Goal: Navigation & Orientation: Understand site structure

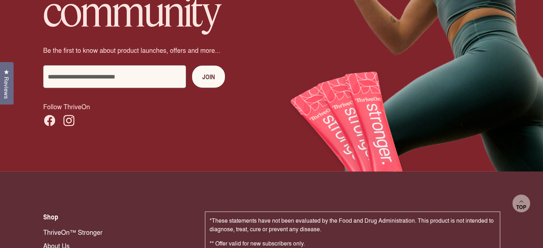
scroll to position [4995, 0]
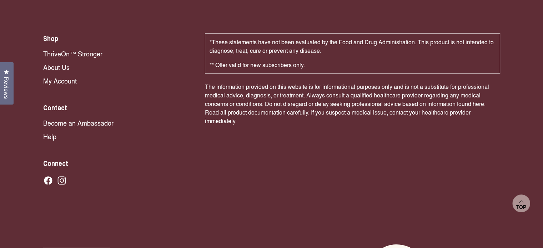
click at [47, 62] on link "About Us" at bounding box center [116, 66] width 147 height 9
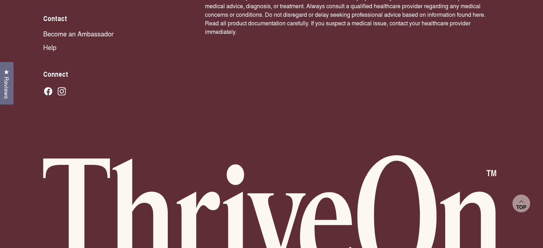
scroll to position [2565, 0]
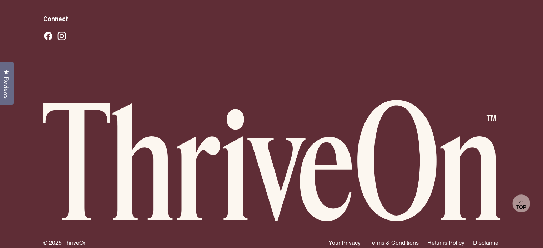
click at [385, 238] on link "Terms & Conditions" at bounding box center [394, 242] width 50 height 9
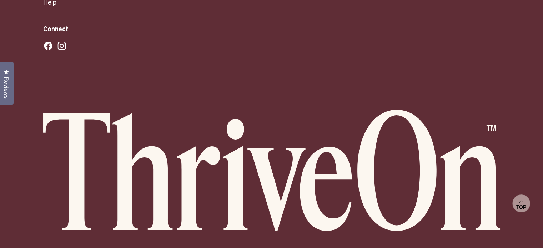
scroll to position [4272, 0]
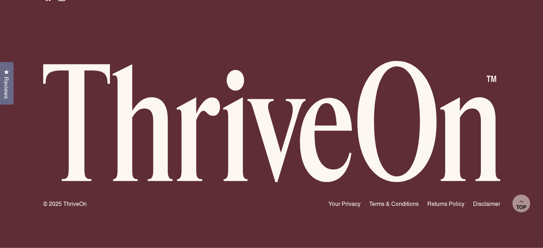
click at [347, 202] on link "Your Privacy" at bounding box center [344, 203] width 32 height 9
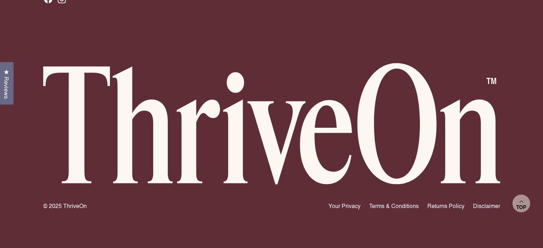
scroll to position [4755, 0]
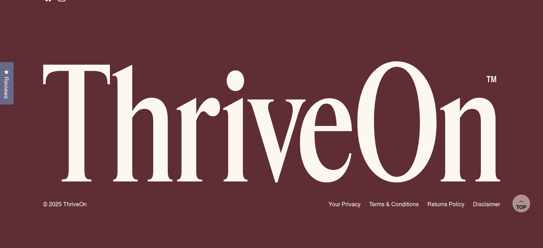
click at [456, 202] on link "Returns Policy" at bounding box center [445, 204] width 37 height 9
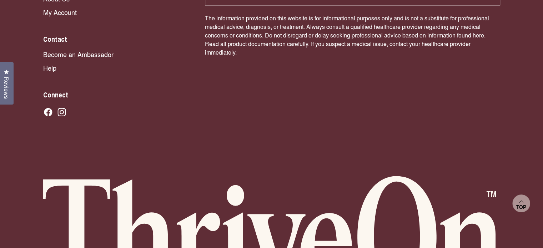
scroll to position [1007, 0]
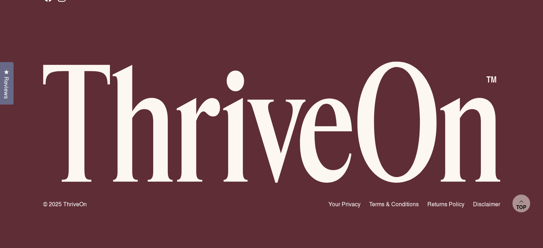
click at [479, 202] on link "Disclaimer" at bounding box center [486, 204] width 27 height 9
